Goal: Register for event/course: Sign up to attend an event or enroll in a course

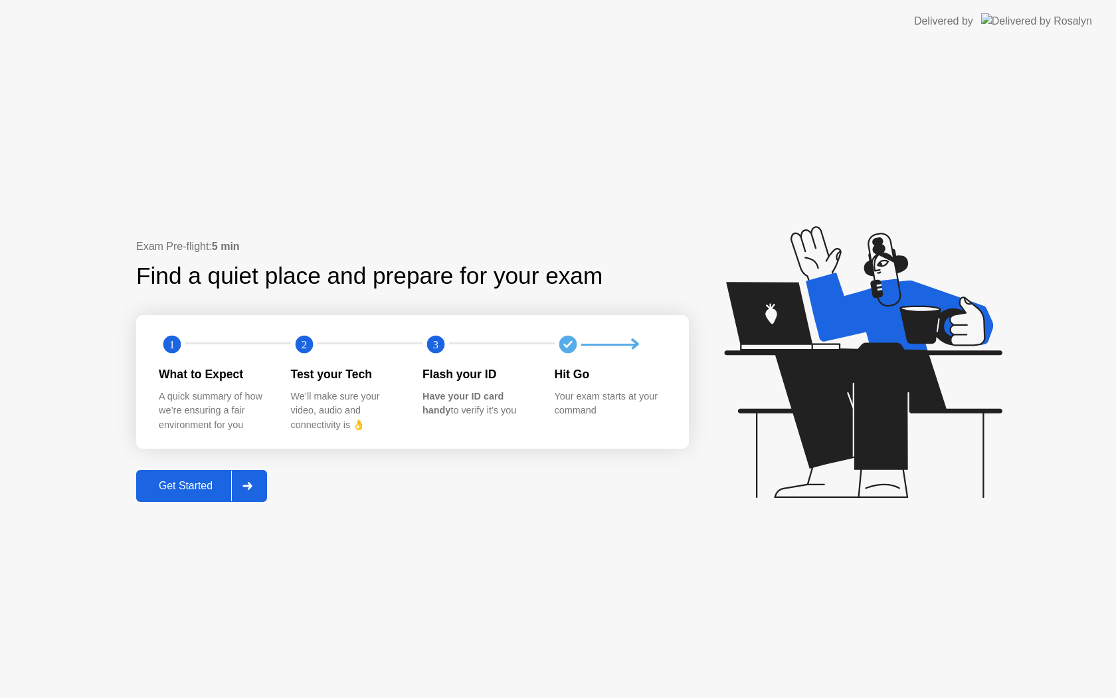
click at [188, 496] on button "Get Started" at bounding box center [201, 486] width 131 height 32
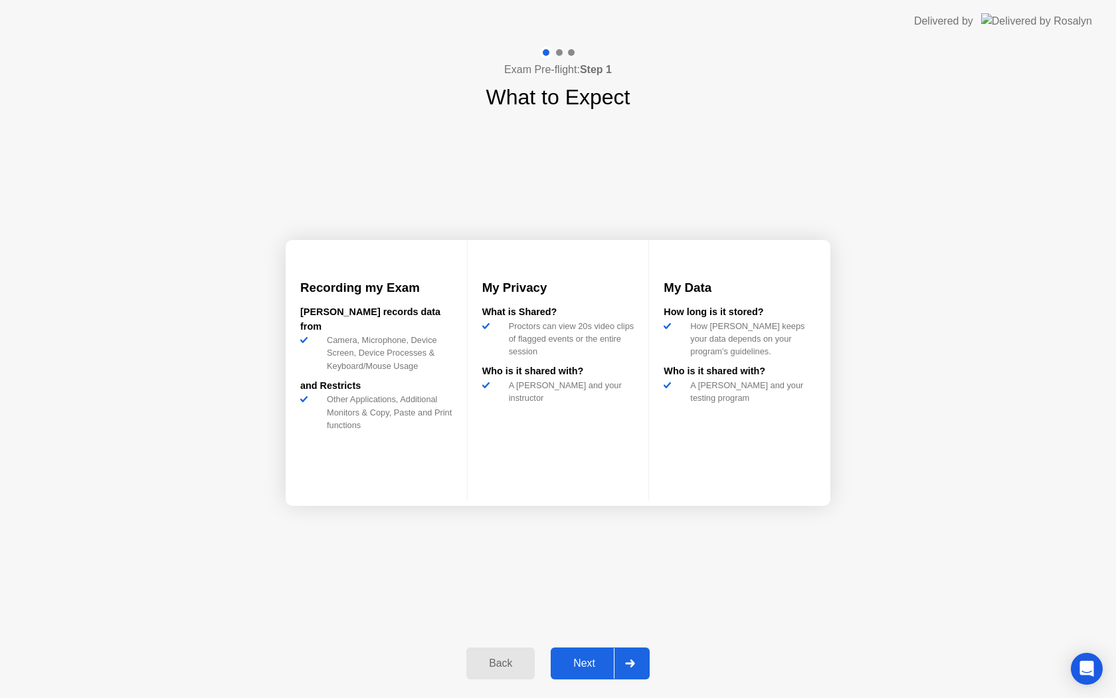
click at [579, 662] on div "Next" at bounding box center [584, 663] width 59 height 12
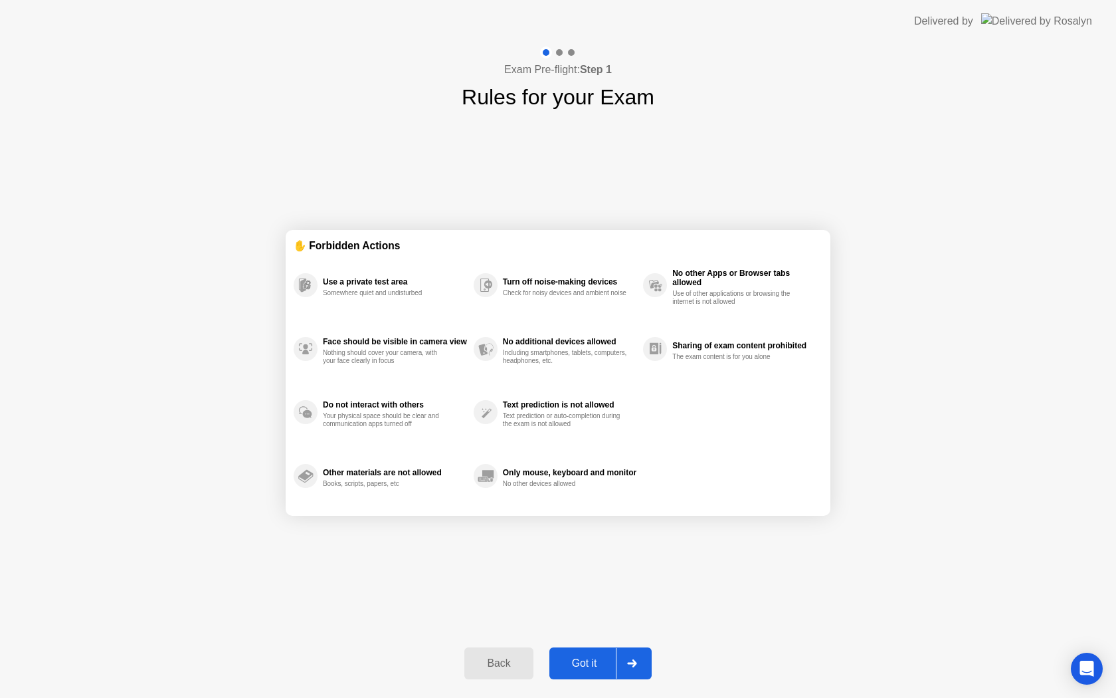
click at [593, 659] on div "Got it" at bounding box center [585, 663] width 62 height 12
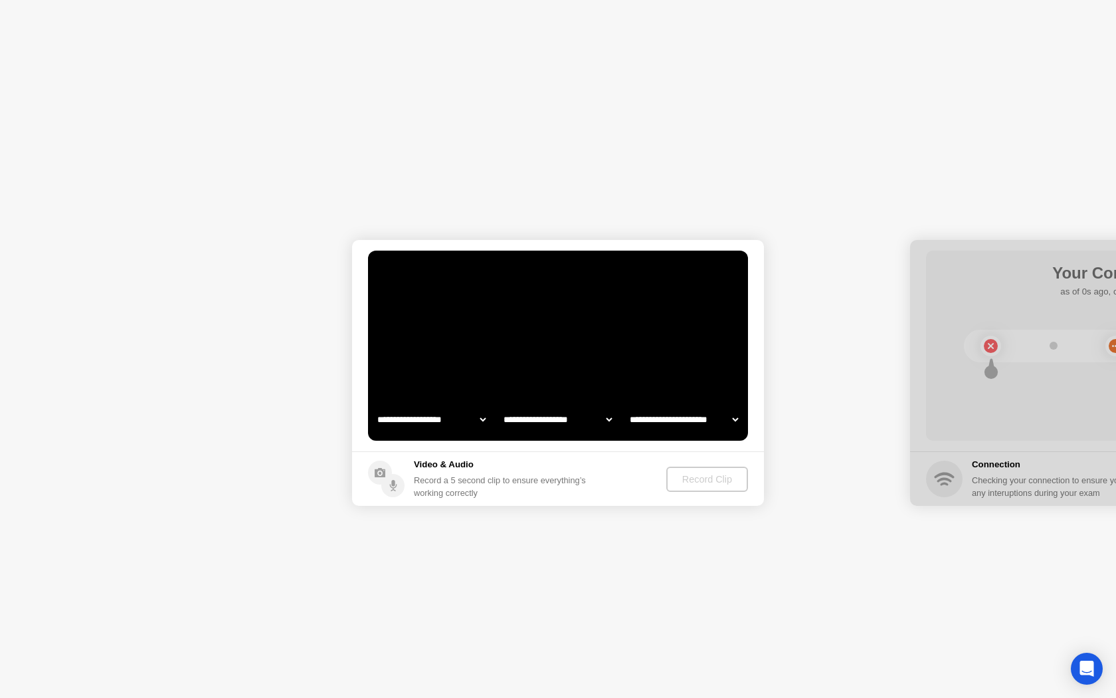
select select "**********"
select select "*******"
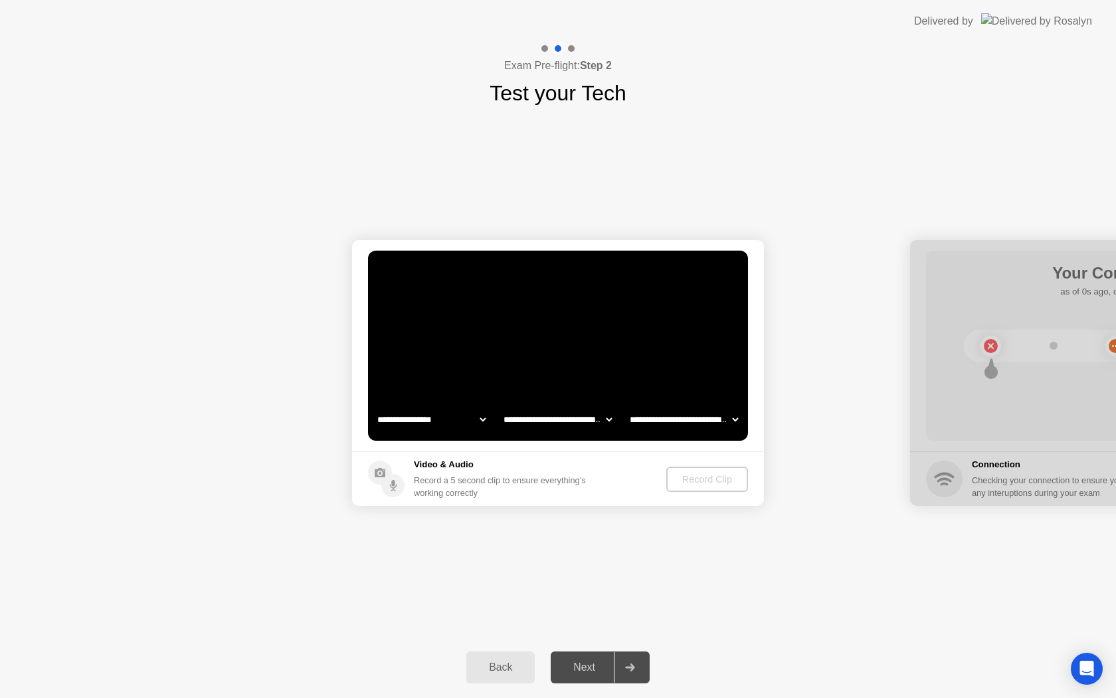
click at [486, 419] on select "**********" at bounding box center [432, 419] width 114 height 27
select select "**********"
click at [738, 483] on div "Record Clip" at bounding box center [708, 479] width 71 height 11
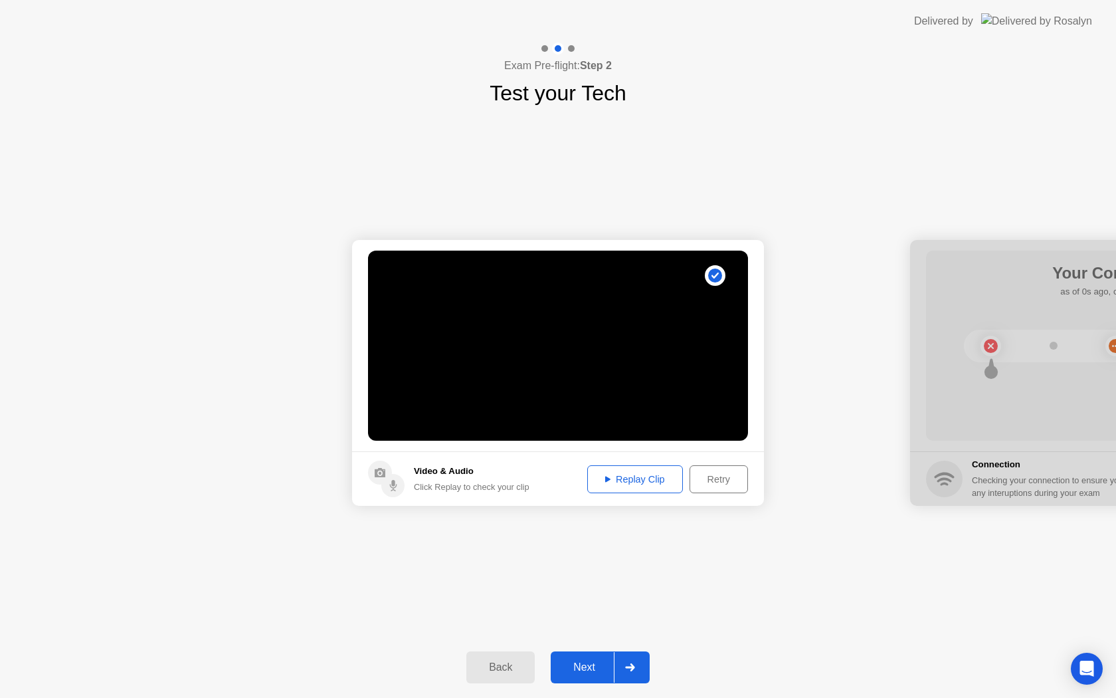
click at [600, 661] on div "Next" at bounding box center [584, 667] width 59 height 12
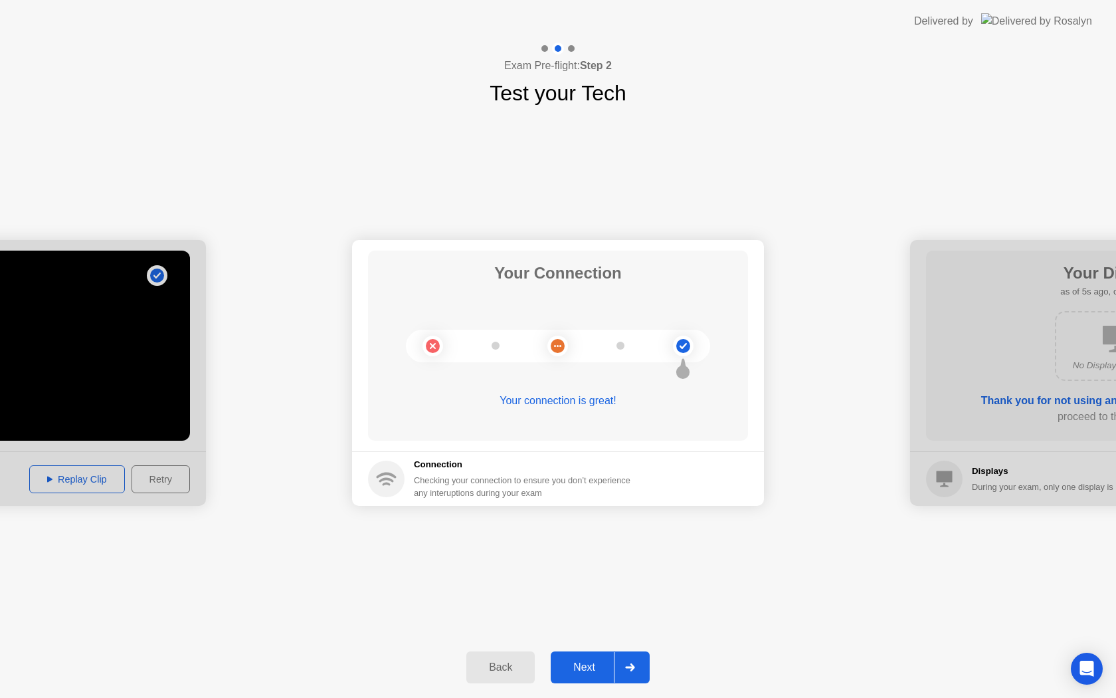
click at [600, 661] on div "Next" at bounding box center [584, 667] width 59 height 12
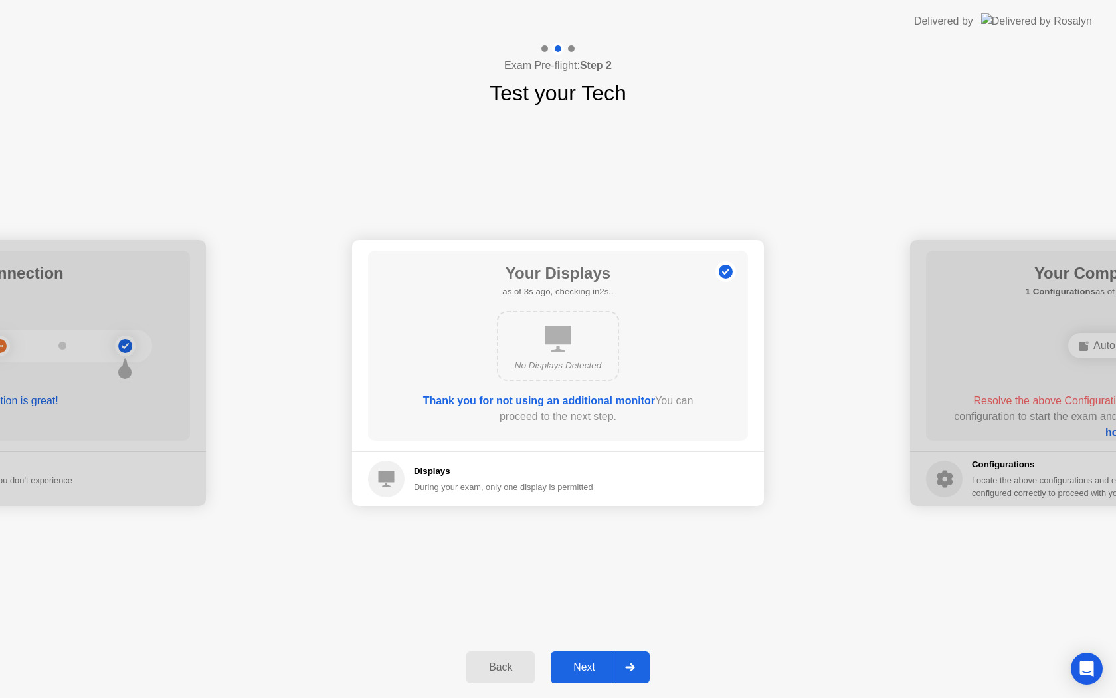
click at [599, 661] on div "Next" at bounding box center [584, 667] width 59 height 12
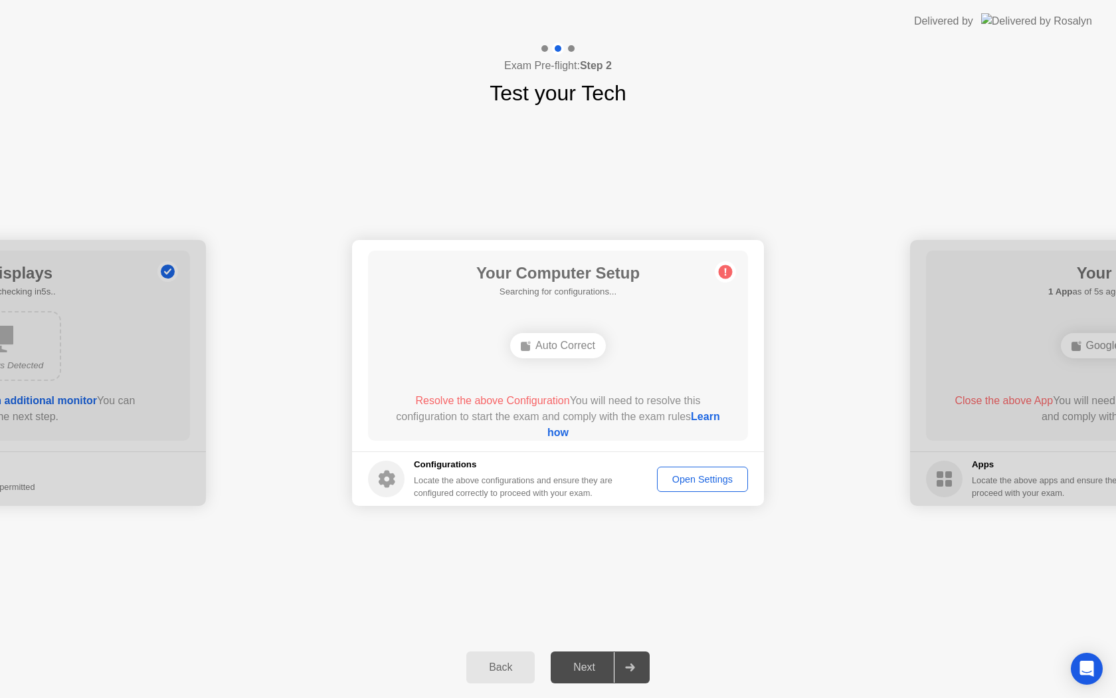
click at [685, 476] on div "Open Settings" at bounding box center [703, 479] width 82 height 11
click at [707, 474] on div "Open Settings" at bounding box center [703, 479] width 82 height 11
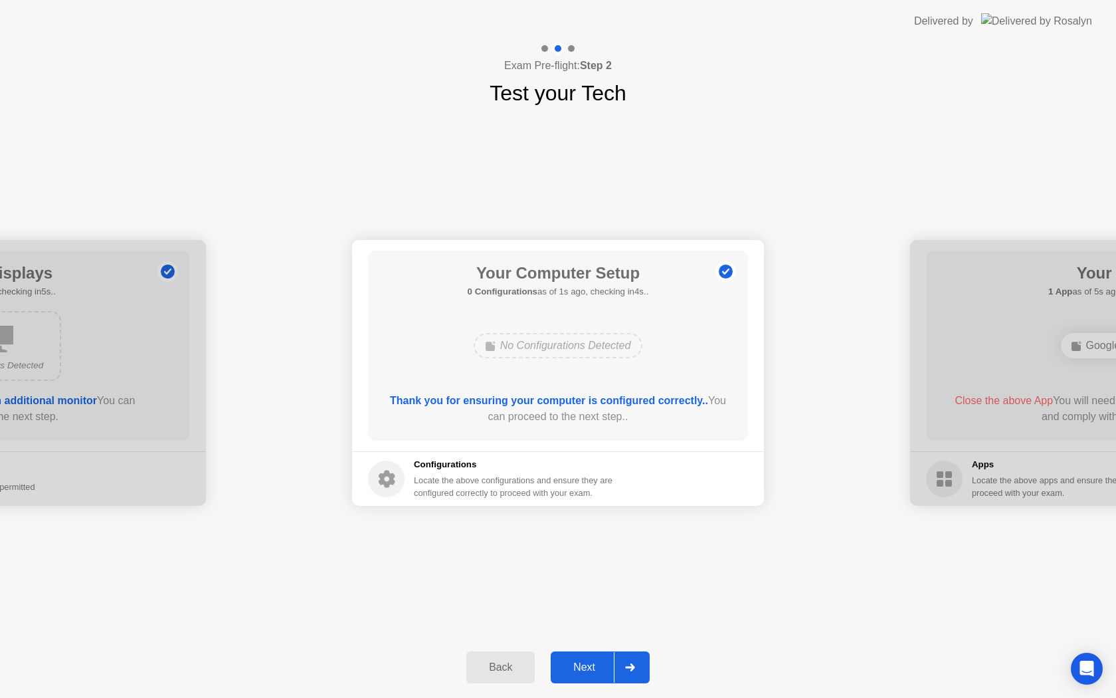
click at [607, 662] on div "Next" at bounding box center [584, 667] width 59 height 12
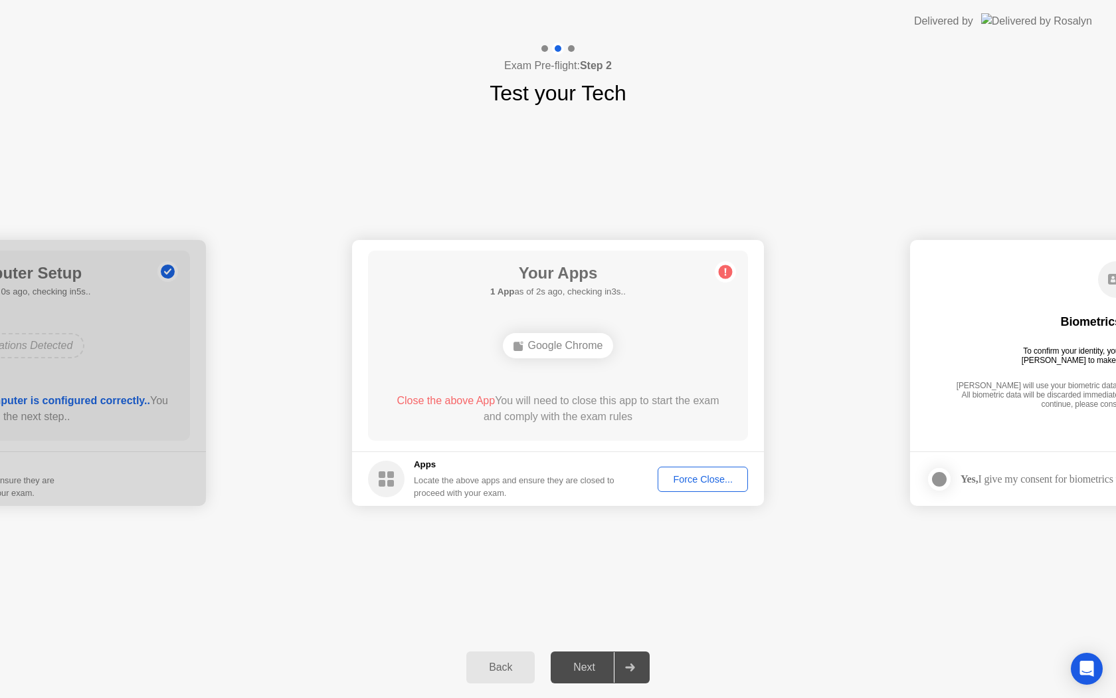
click at [699, 478] on div "Force Close..." at bounding box center [703, 479] width 81 height 11
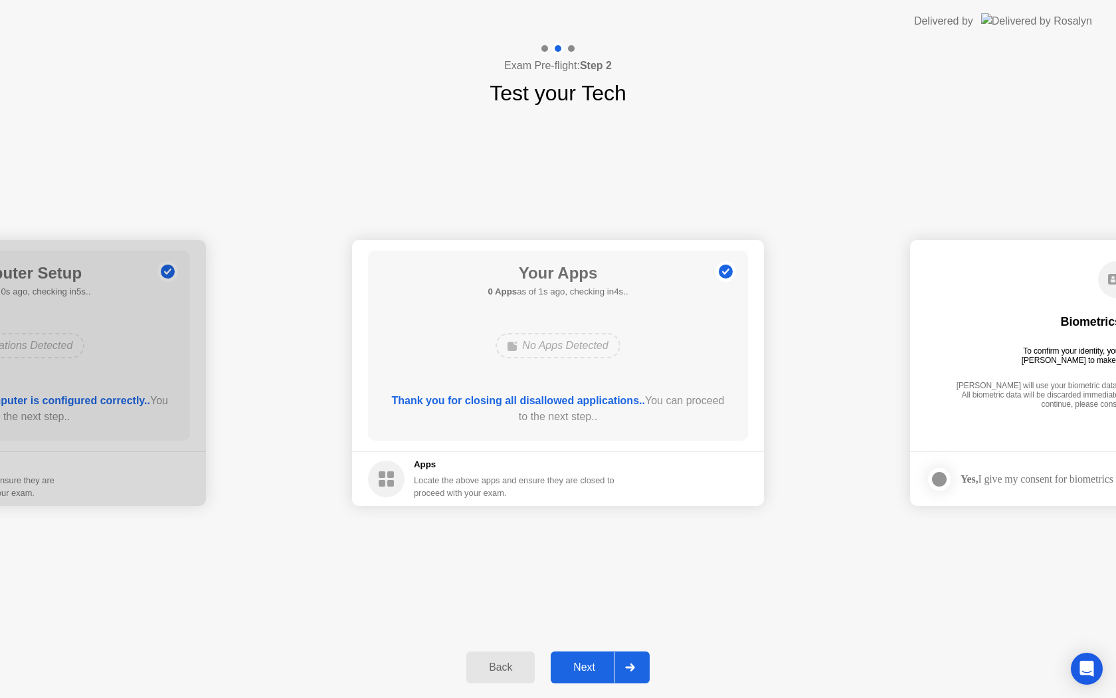
click at [597, 676] on button "Next" at bounding box center [600, 667] width 99 height 32
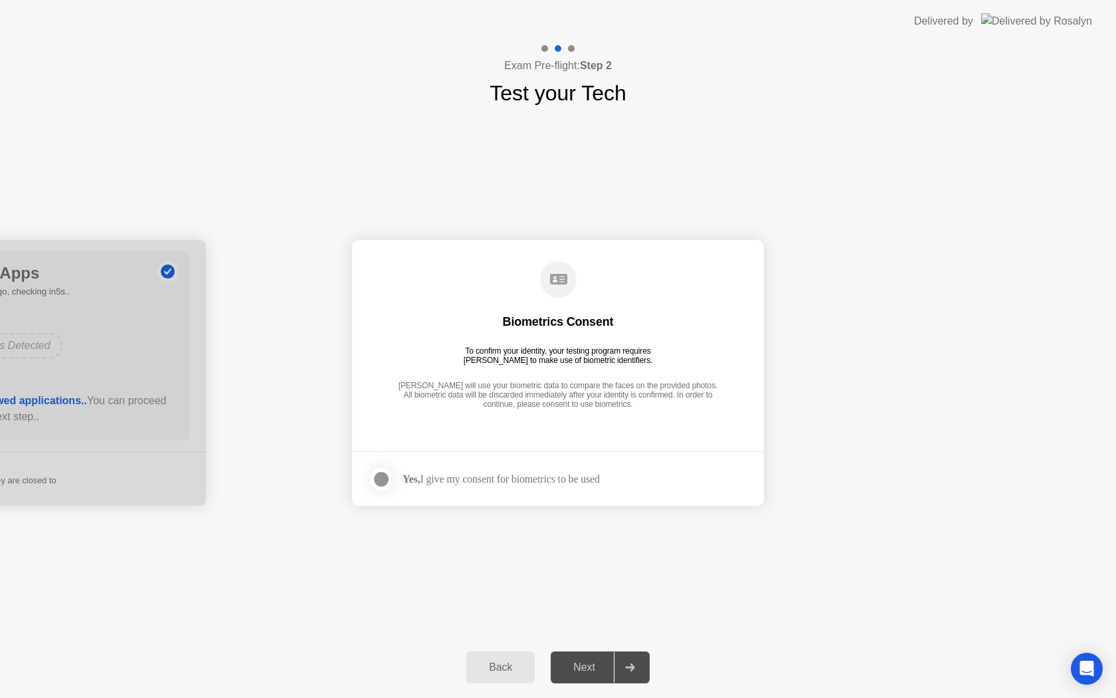
click at [381, 478] on div at bounding box center [381, 479] width 16 height 16
click at [591, 666] on div "Next" at bounding box center [584, 667] width 59 height 12
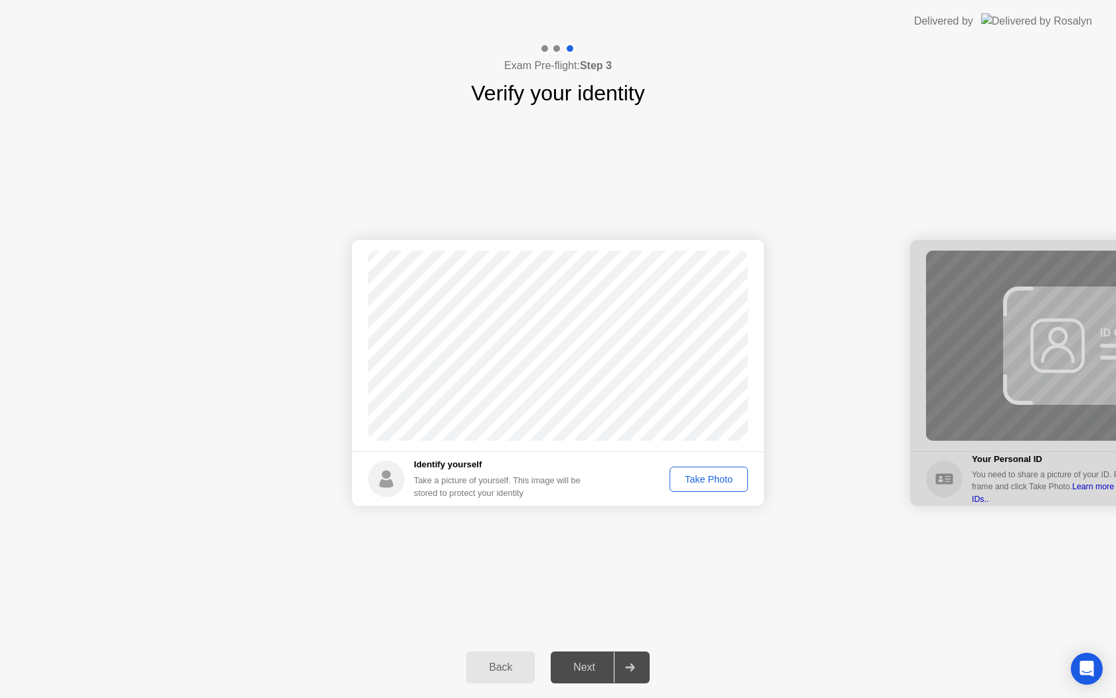
click at [713, 484] on div "Take Photo" at bounding box center [708, 479] width 69 height 11
click at [585, 667] on div "Next" at bounding box center [584, 667] width 59 height 12
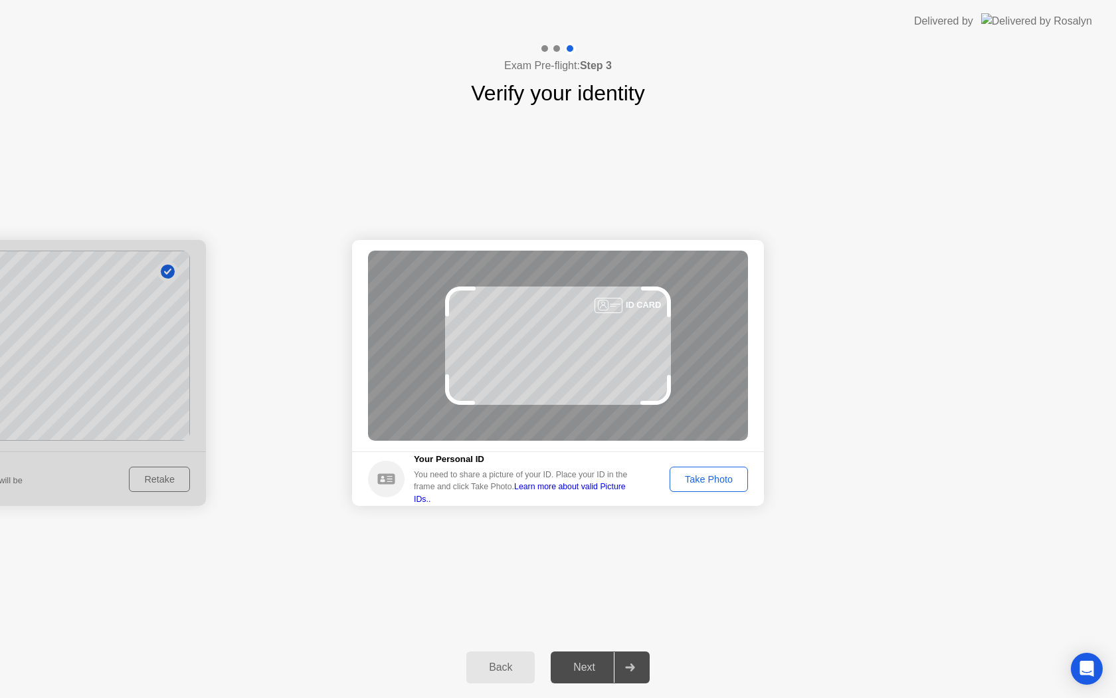
click at [710, 475] on div "Take Photo" at bounding box center [708, 479] width 69 height 11
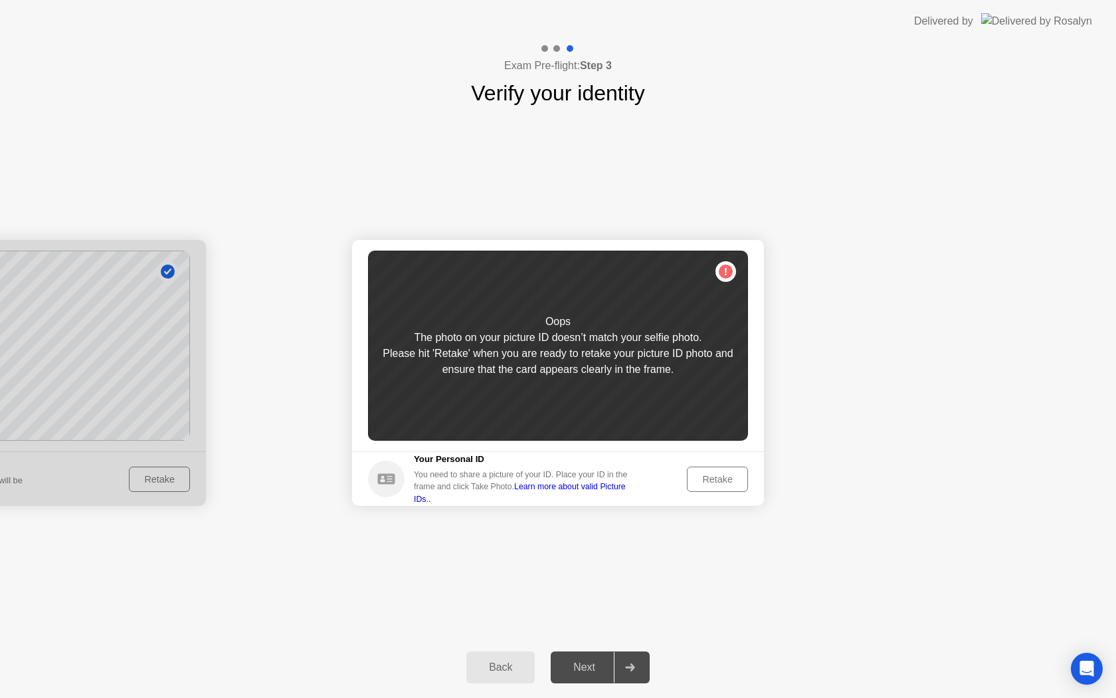
click at [713, 476] on div "Retake" at bounding box center [718, 479] width 52 height 11
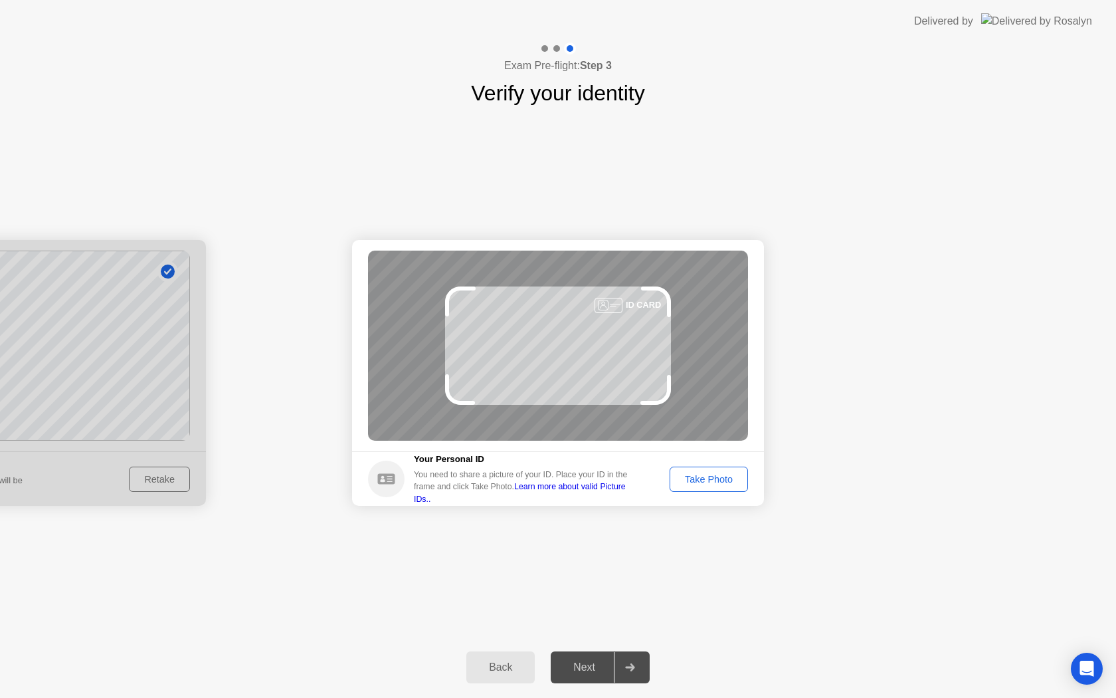
click at [713, 476] on div "Take Photo" at bounding box center [708, 479] width 69 height 11
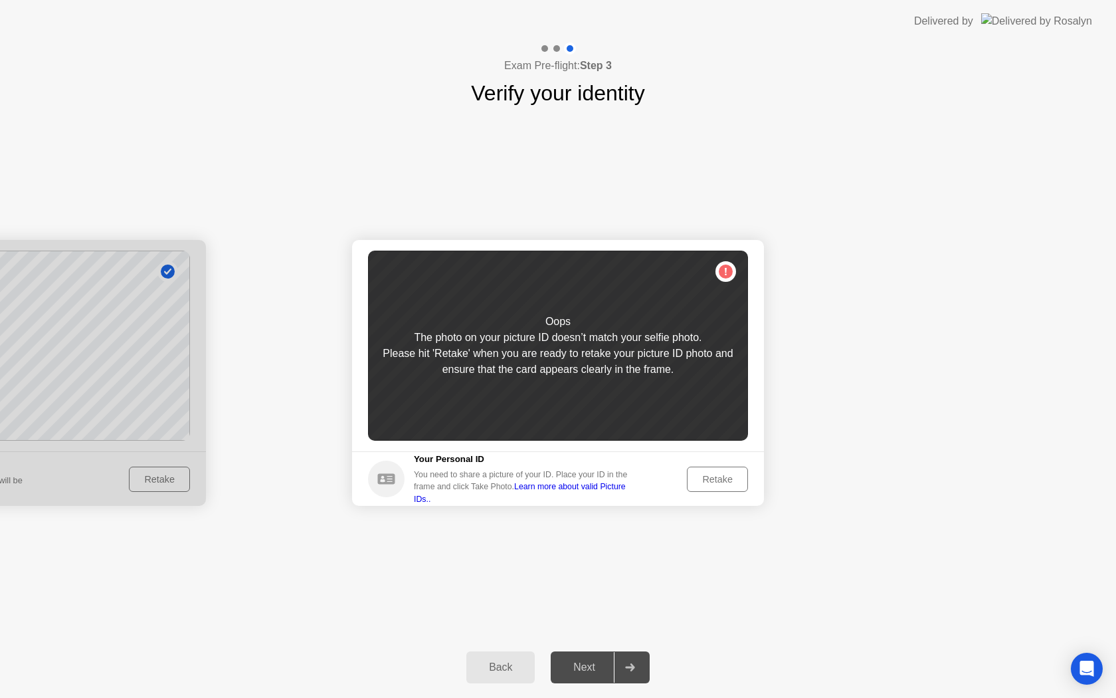
click at [727, 476] on div "Retake" at bounding box center [718, 479] width 52 height 11
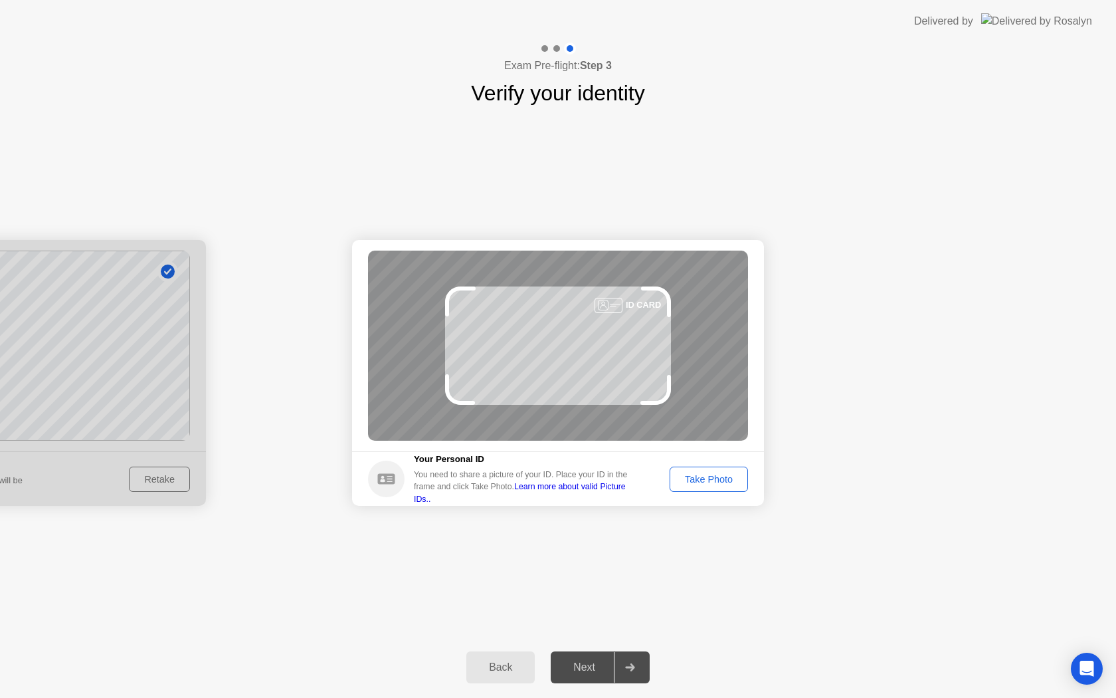
click at [727, 476] on div "Take Photo" at bounding box center [708, 479] width 69 height 11
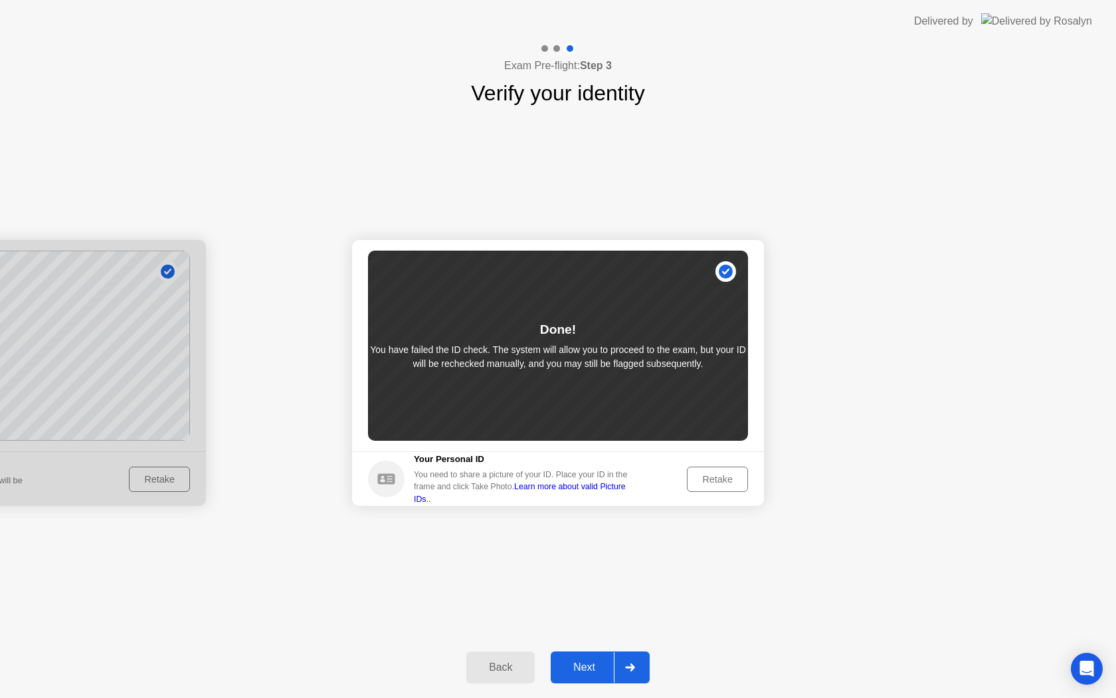
click at [727, 476] on div "Retake" at bounding box center [718, 479] width 52 height 11
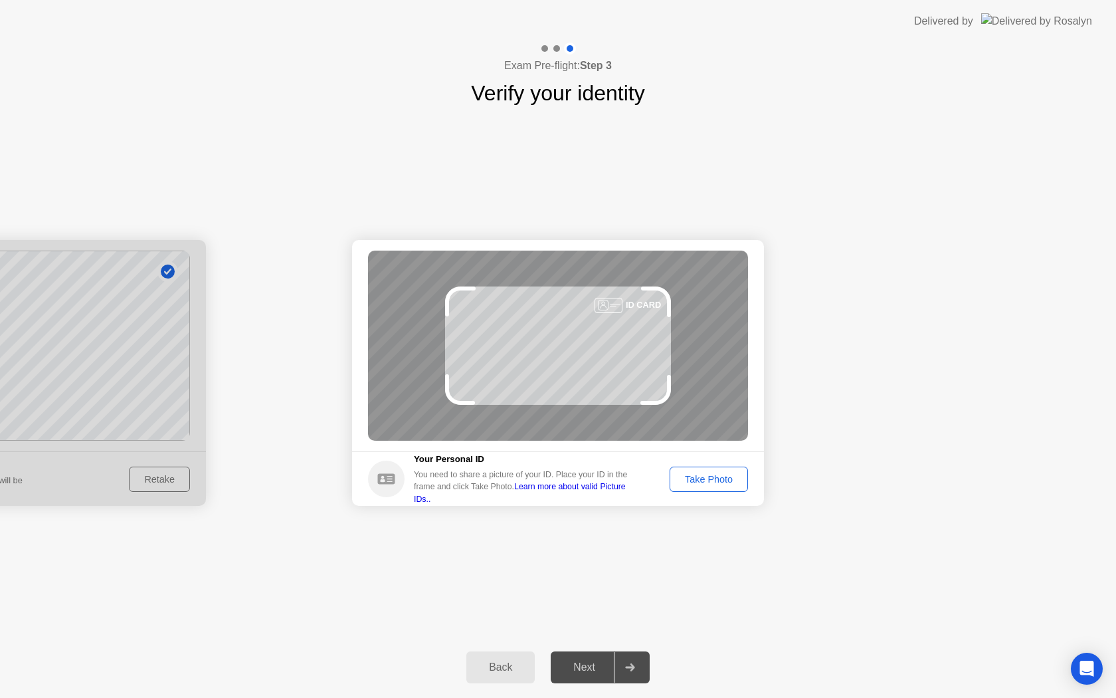
click at [673, 428] on div "ID CARD" at bounding box center [558, 346] width 380 height 190
click at [706, 483] on div "Take Photo" at bounding box center [708, 479] width 69 height 11
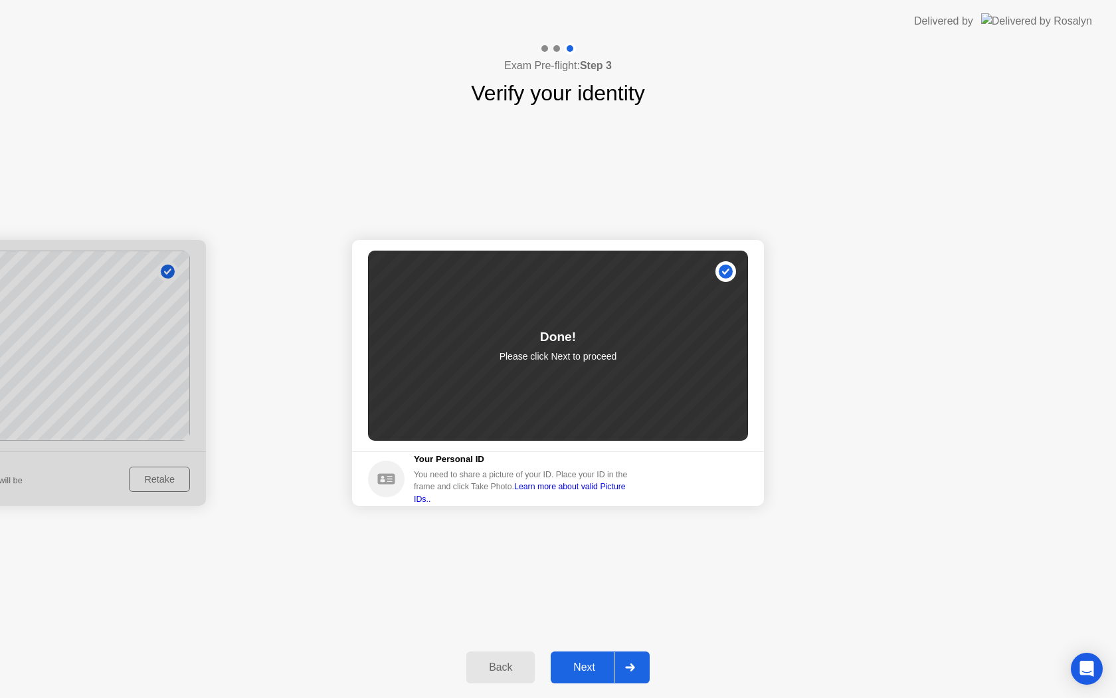
click at [589, 669] on div "Next" at bounding box center [584, 667] width 59 height 12
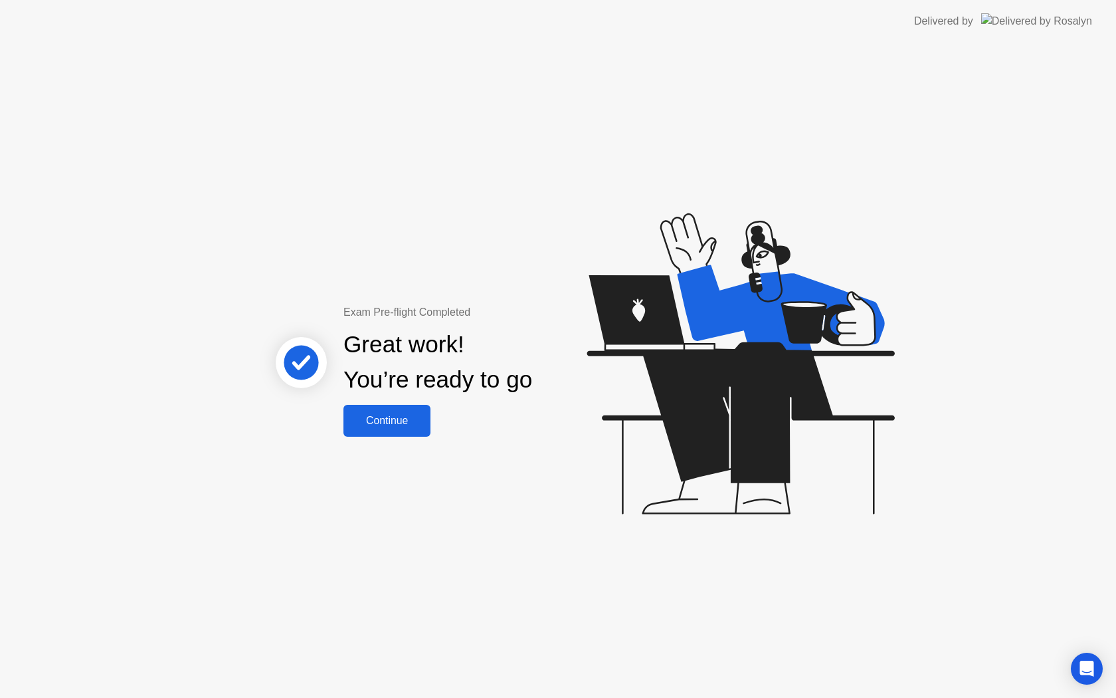
click at [385, 425] on div "Continue" at bounding box center [387, 421] width 79 height 12
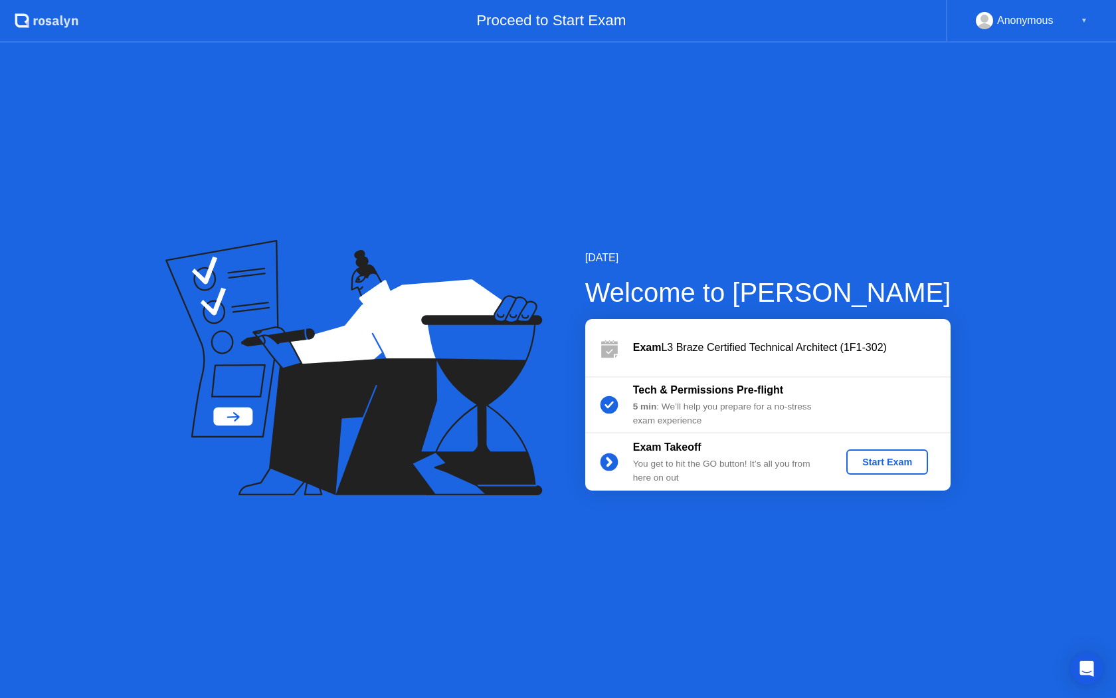
click at [869, 465] on div "Start Exam" at bounding box center [887, 462] width 71 height 11
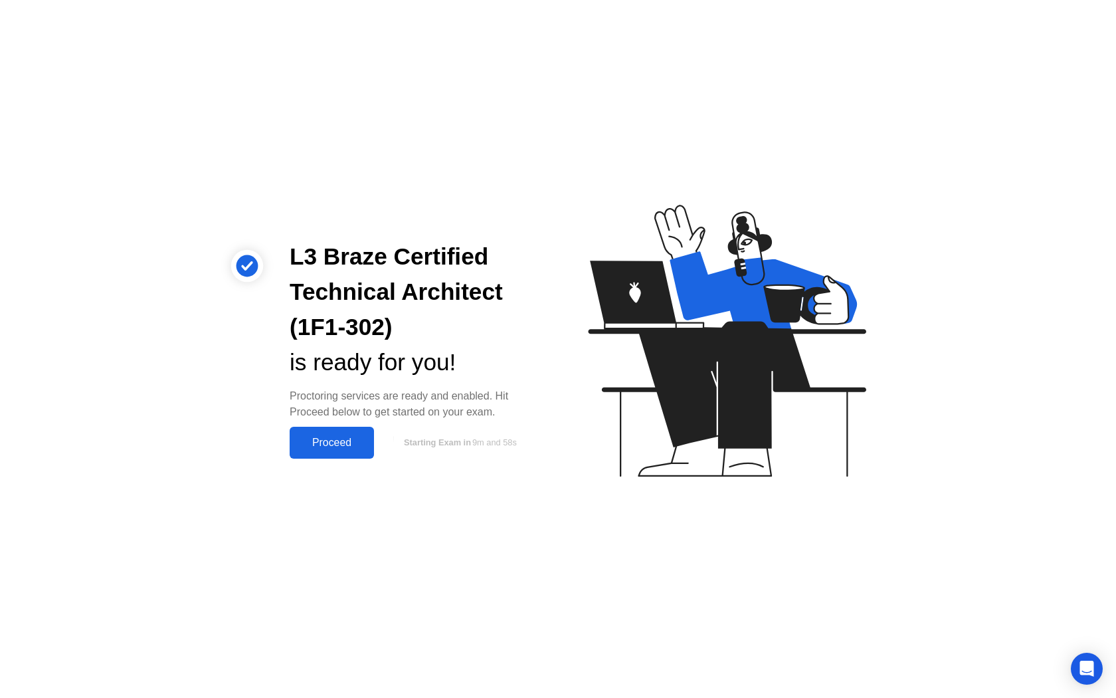
click at [324, 433] on button "Proceed" at bounding box center [332, 443] width 84 height 32
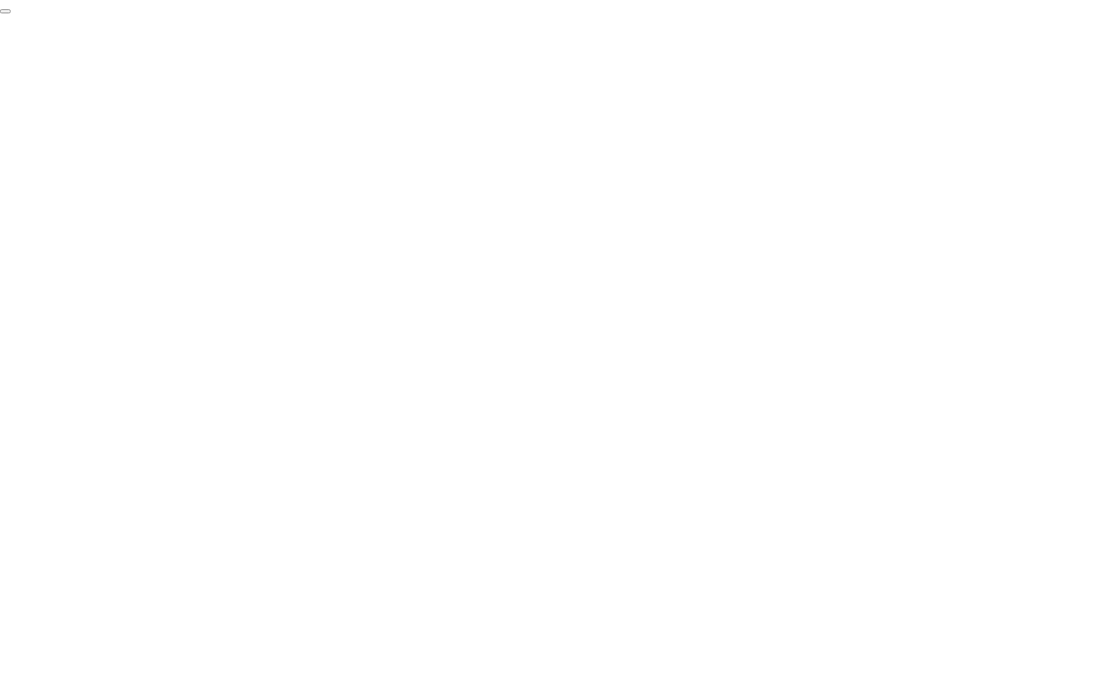
click div "End Proctoring Session"
